Goal: Task Accomplishment & Management: Manage account settings

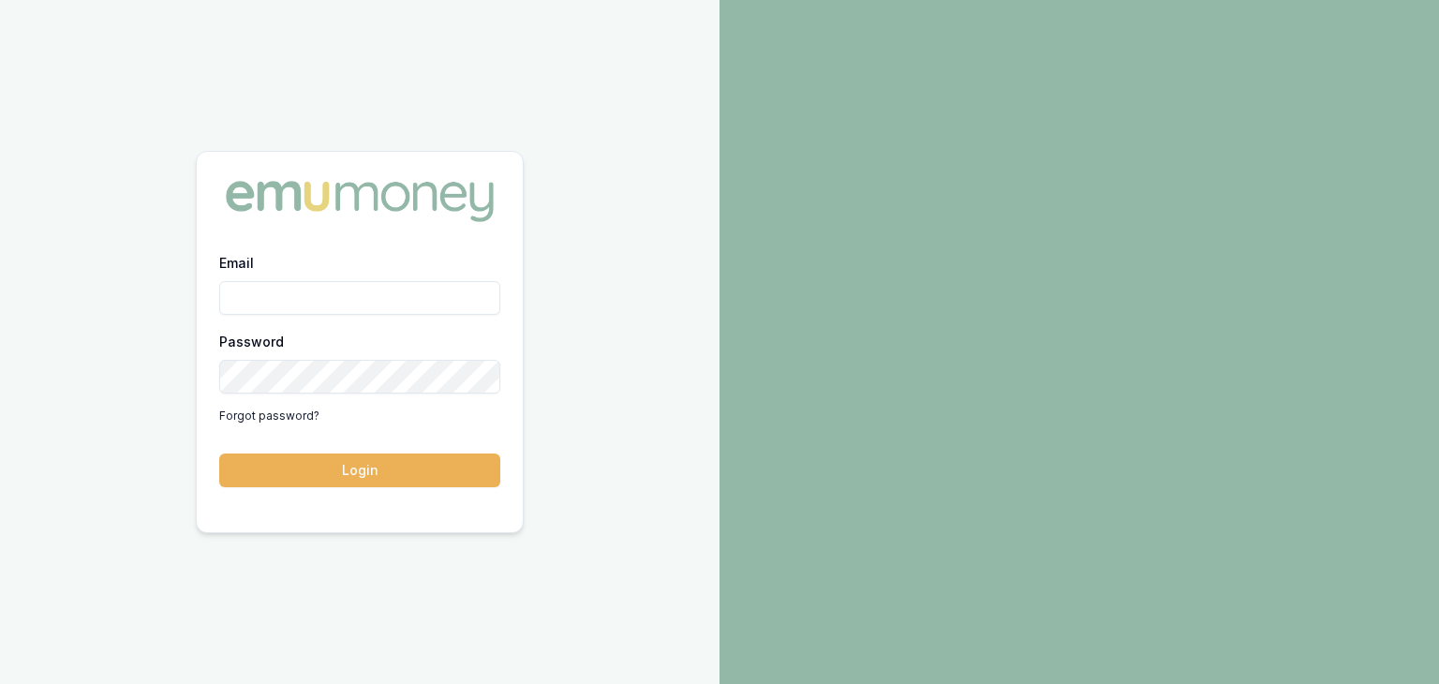
click at [317, 302] on input "Email" at bounding box center [359, 298] width 281 height 34
type input "[EMAIL_ADDRESS][PERSON_NAME][DOMAIN_NAME]"
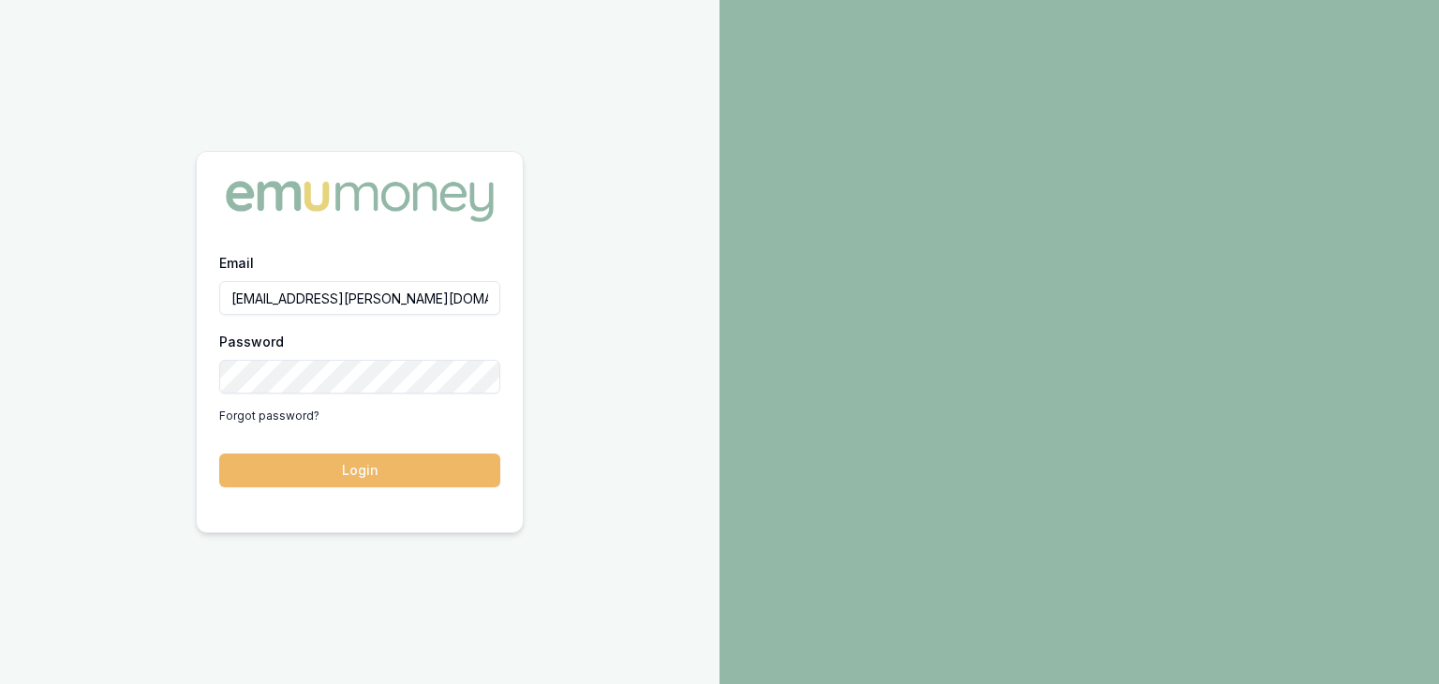
click at [330, 474] on button "Login" at bounding box center [359, 470] width 281 height 34
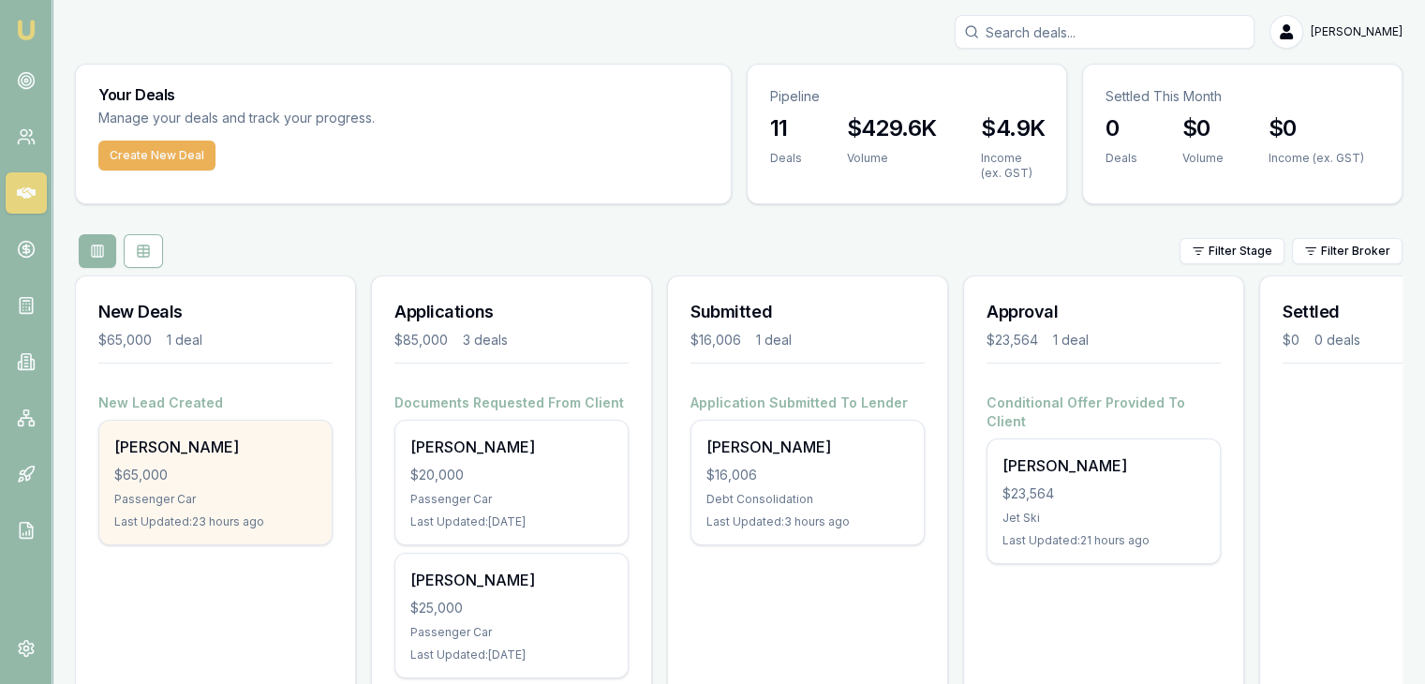
click at [163, 446] on div "[PERSON_NAME]" at bounding box center [215, 447] width 202 height 22
